Goal: Navigation & Orientation: Find specific page/section

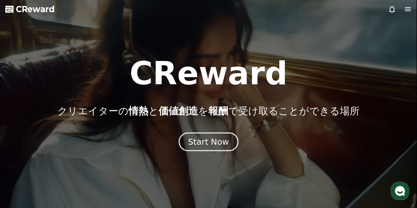
click at [196, 141] on div "Start Now" at bounding box center [208, 141] width 41 height 11
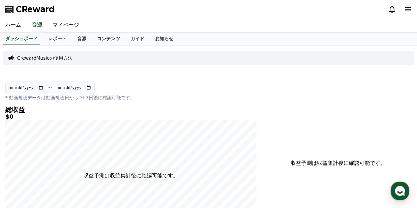
click at [92, 38] on link "コンテンツ" at bounding box center [109, 39] width 34 height 13
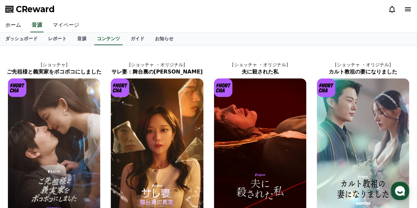
click at [67, 22] on link "マイページ" at bounding box center [65, 25] width 37 height 14
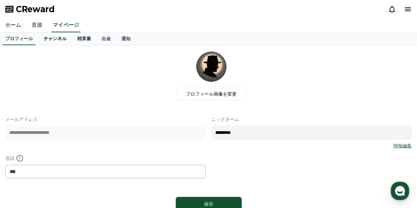
click at [53, 35] on link "チャンネル" at bounding box center [55, 39] width 34 height 13
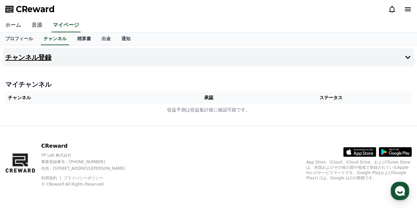
click at [223, 57] on button "チャンネル登録" at bounding box center [208, 57] width 411 height 18
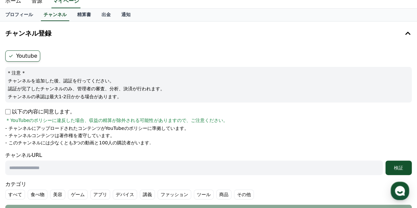
scroll to position [28, 0]
